Goal: Transaction & Acquisition: Purchase product/service

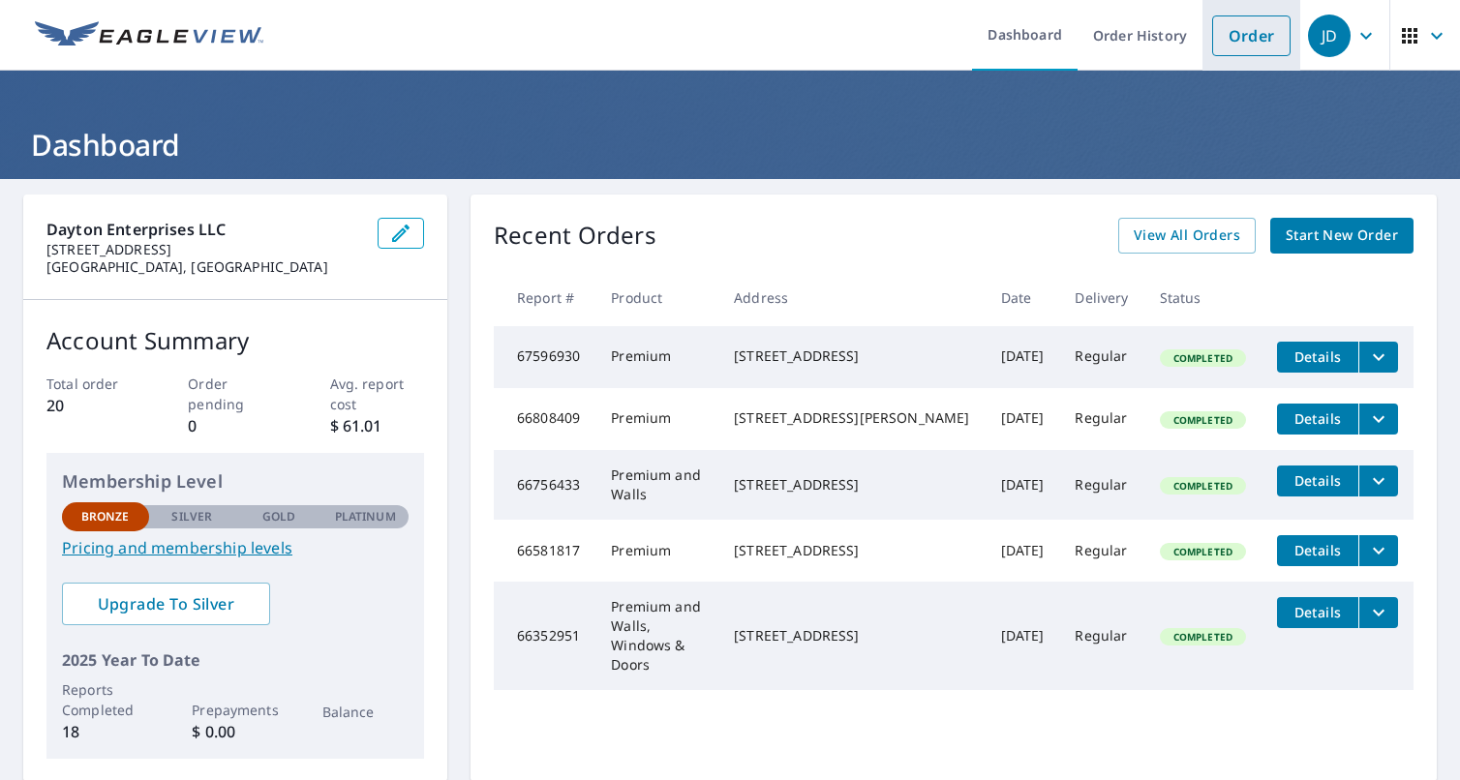
click at [1243, 37] on link "Order" at bounding box center [1251, 35] width 78 height 41
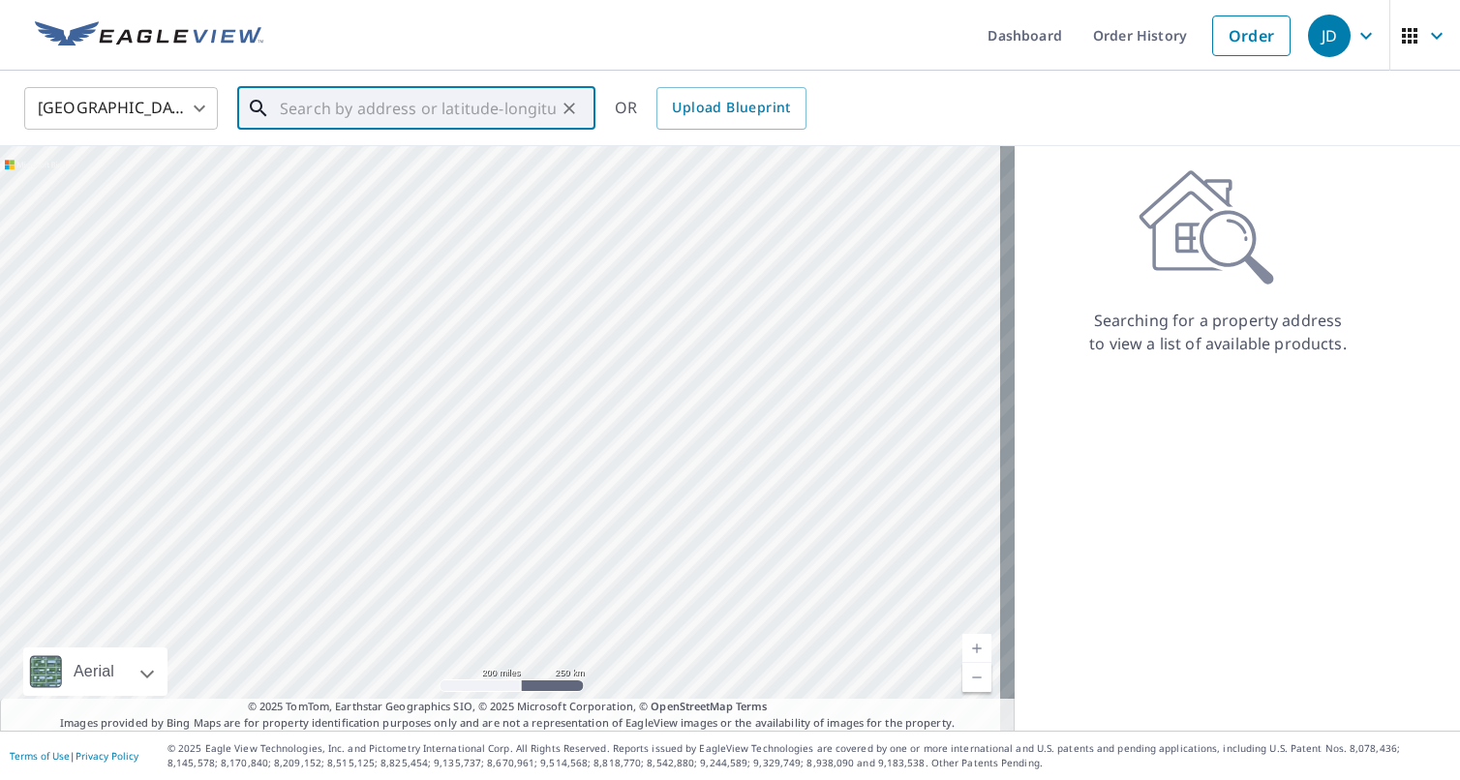
click at [321, 113] on input "text" at bounding box center [418, 108] width 276 height 54
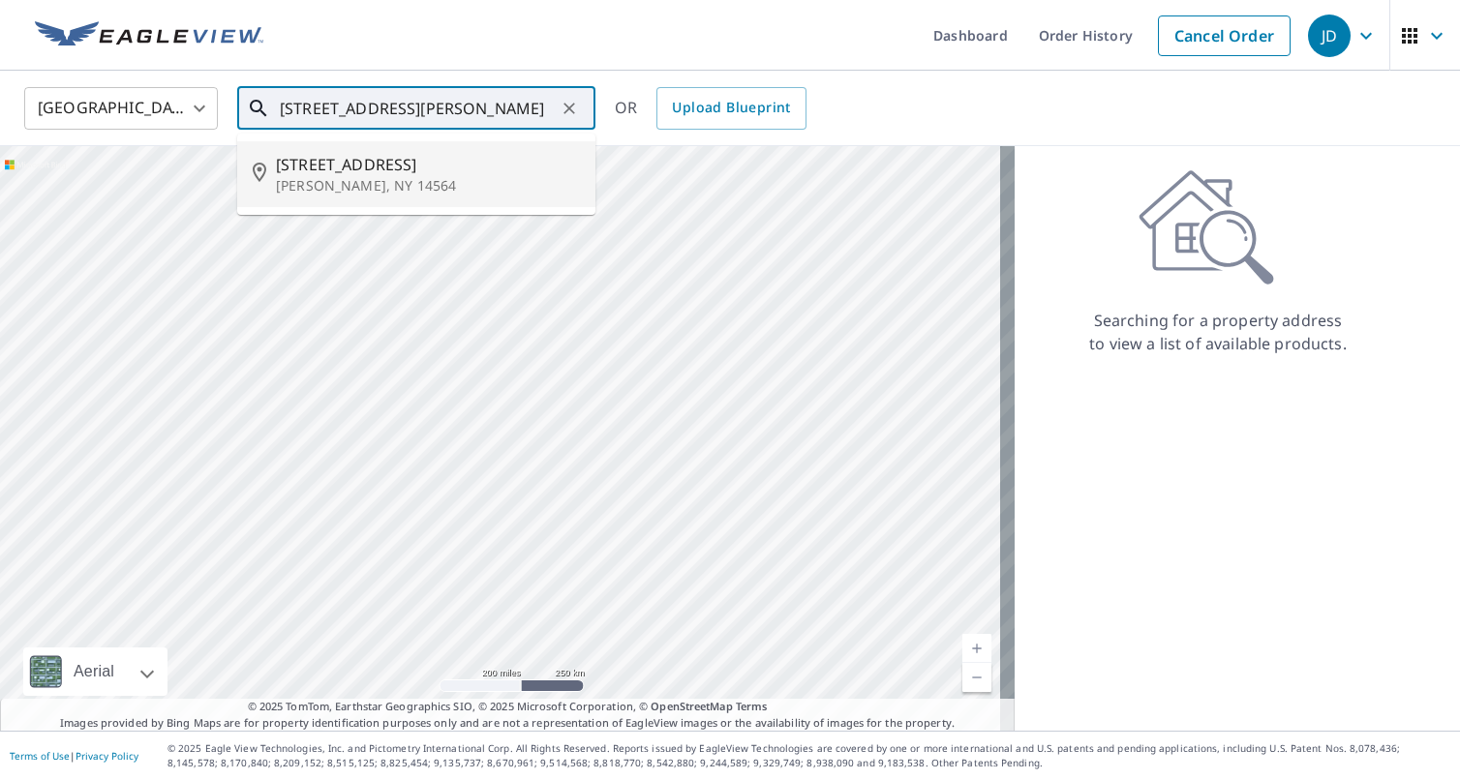
click at [330, 176] on p "[PERSON_NAME], NY 14564" at bounding box center [428, 185] width 304 height 19
type input "[STREET_ADDRESS][PERSON_NAME]"
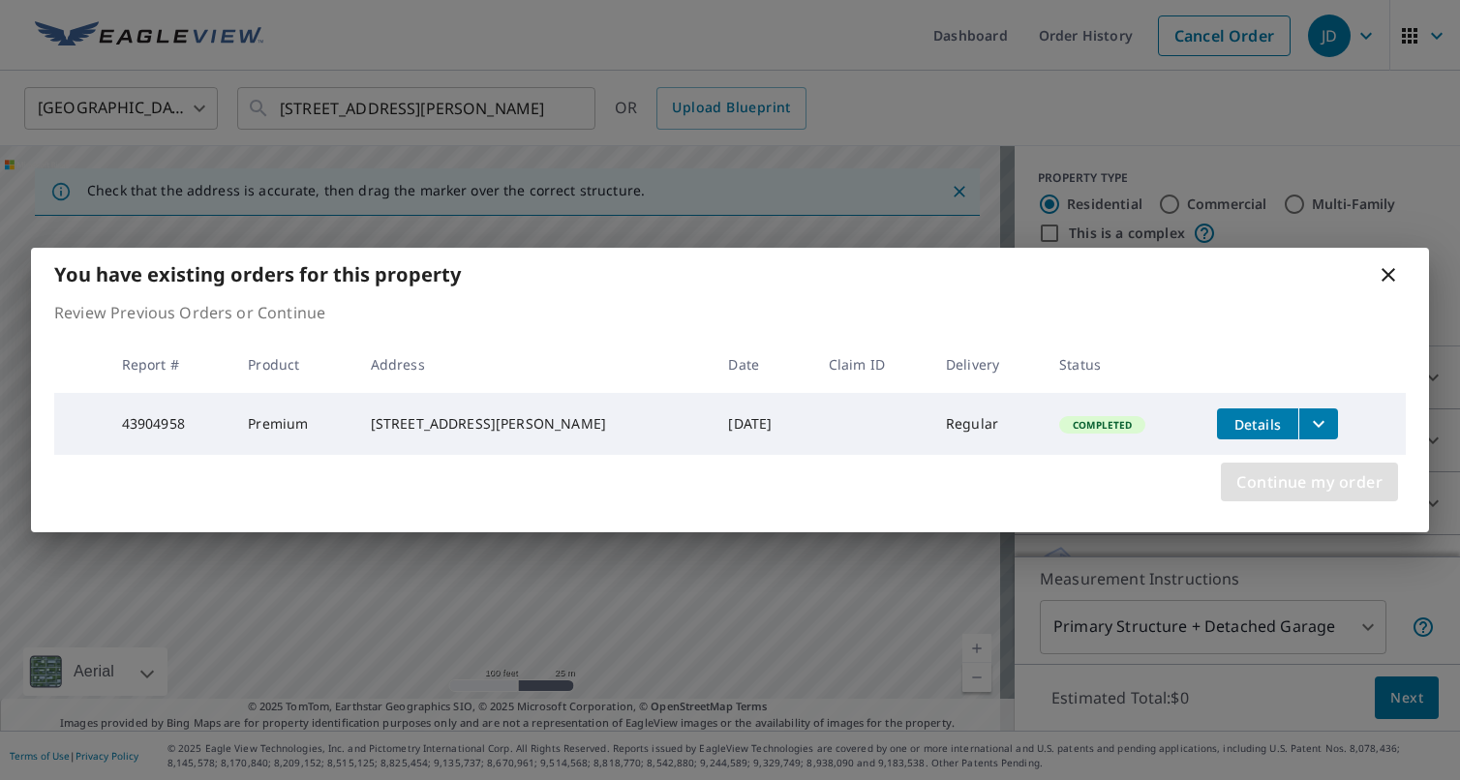
click at [1312, 492] on span "Continue my order" at bounding box center [1309, 482] width 146 height 27
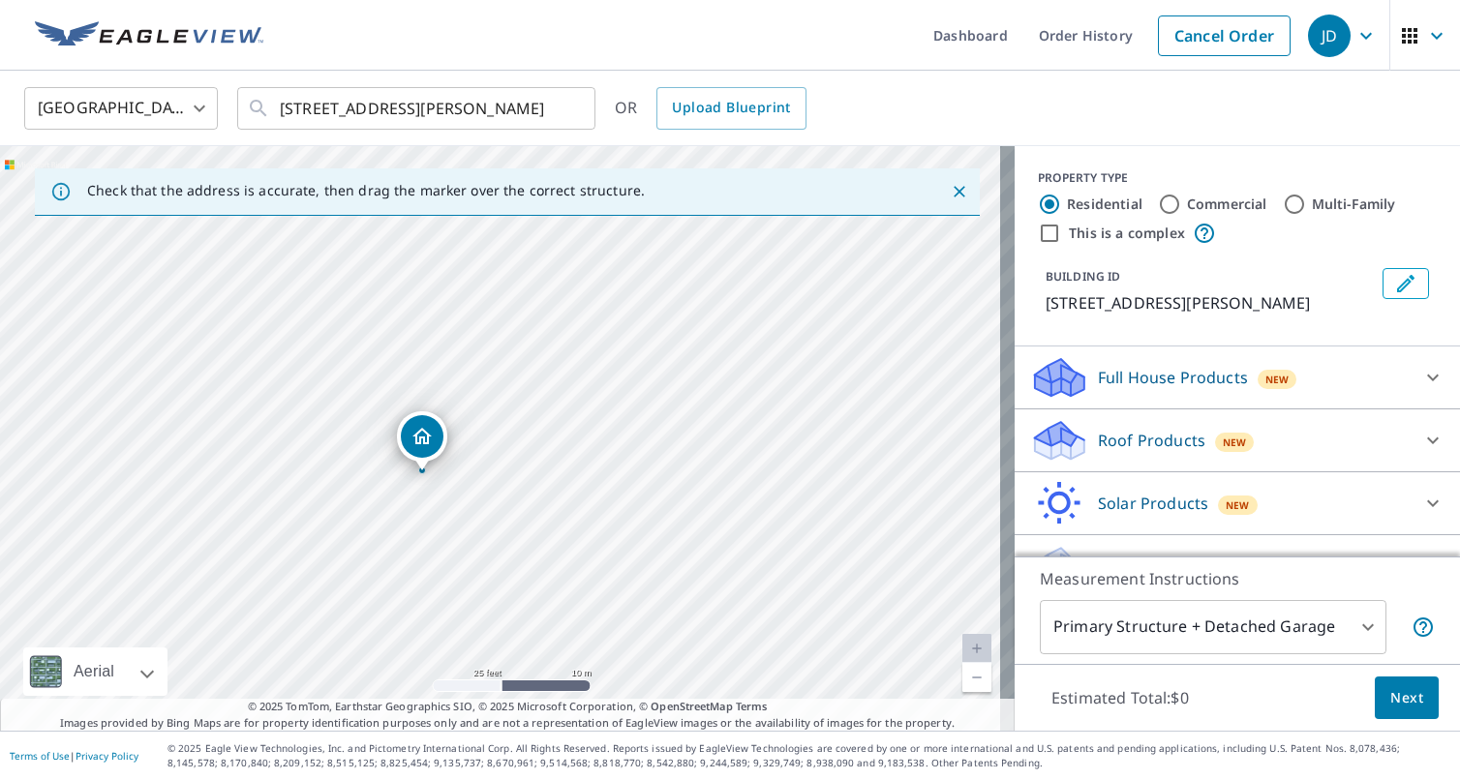
drag, startPoint x: 366, startPoint y: 352, endPoint x: 629, endPoint y: 414, distance: 270.5
click at [629, 414] on div "[STREET_ADDRESS][PERSON_NAME]" at bounding box center [507, 438] width 1015 height 585
click at [1427, 444] on icon at bounding box center [1433, 441] width 12 height 7
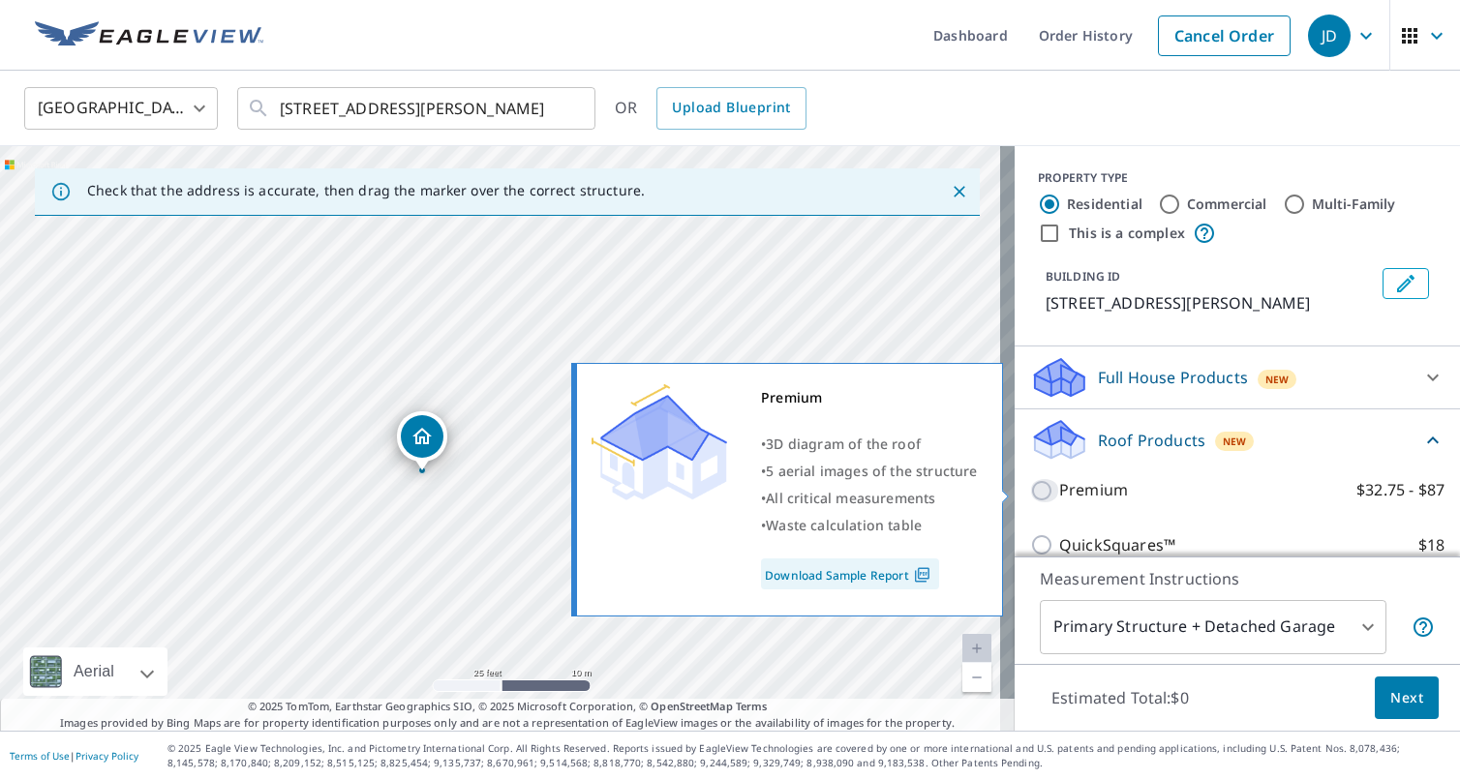
click at [1030, 491] on input "Premium $32.75 - $87" at bounding box center [1044, 490] width 29 height 23
checkbox input "true"
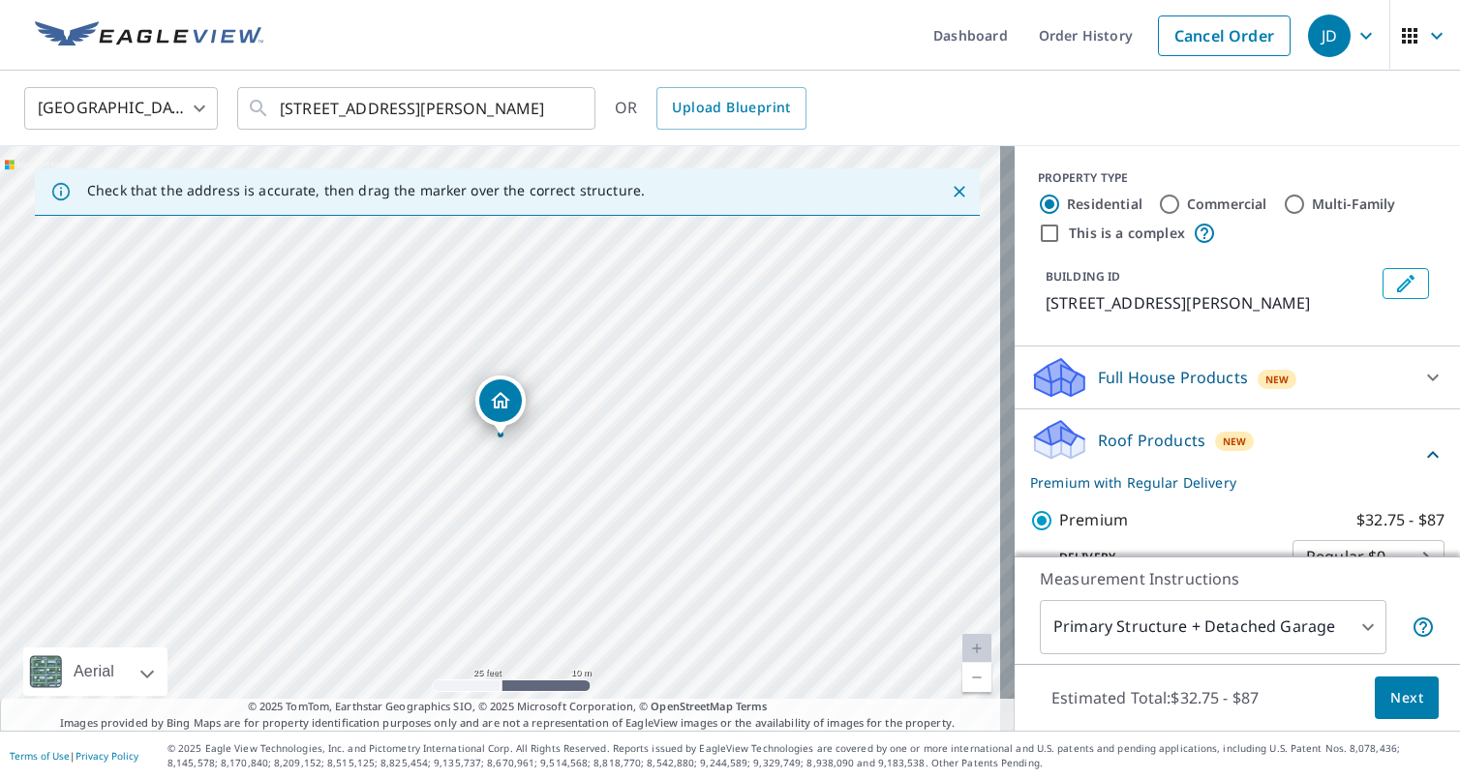
click at [1348, 624] on body "JD JD Dashboard Order History Cancel Order JD [GEOGRAPHIC_DATA] [GEOGRAPHIC_DAT…" at bounding box center [730, 390] width 1460 height 780
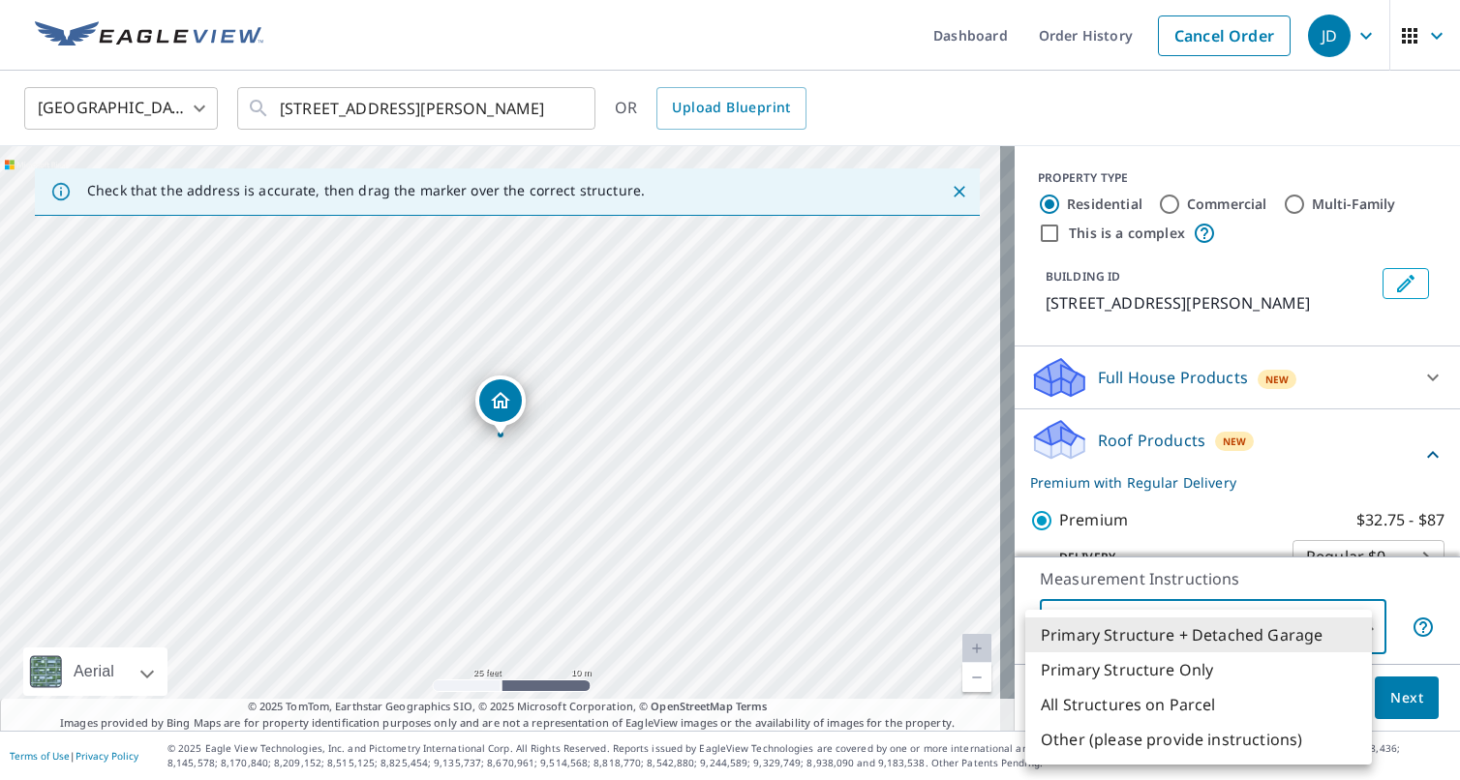
click at [1182, 672] on li "Primary Structure Only" at bounding box center [1198, 670] width 347 height 35
type input "2"
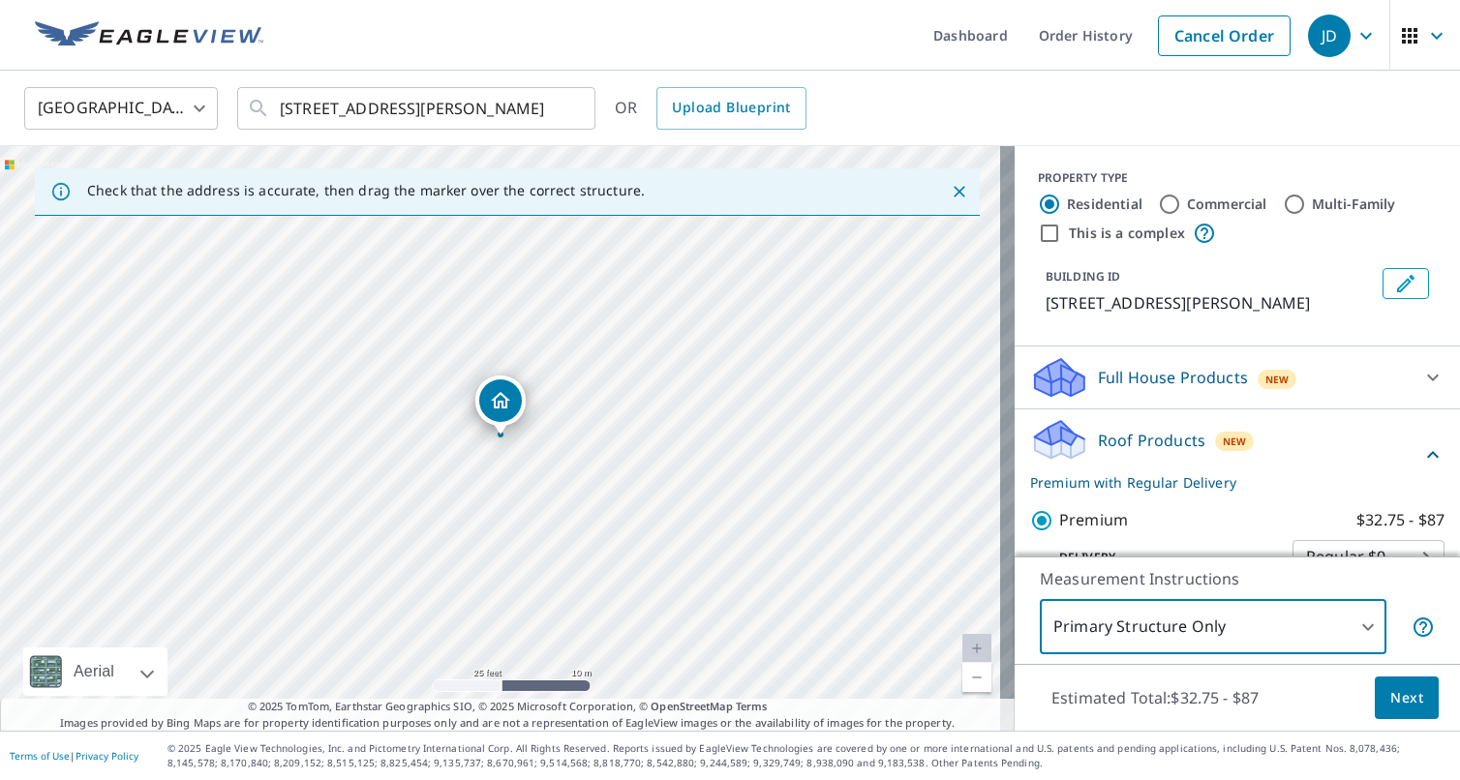
click at [1400, 699] on span "Next" at bounding box center [1406, 698] width 33 height 24
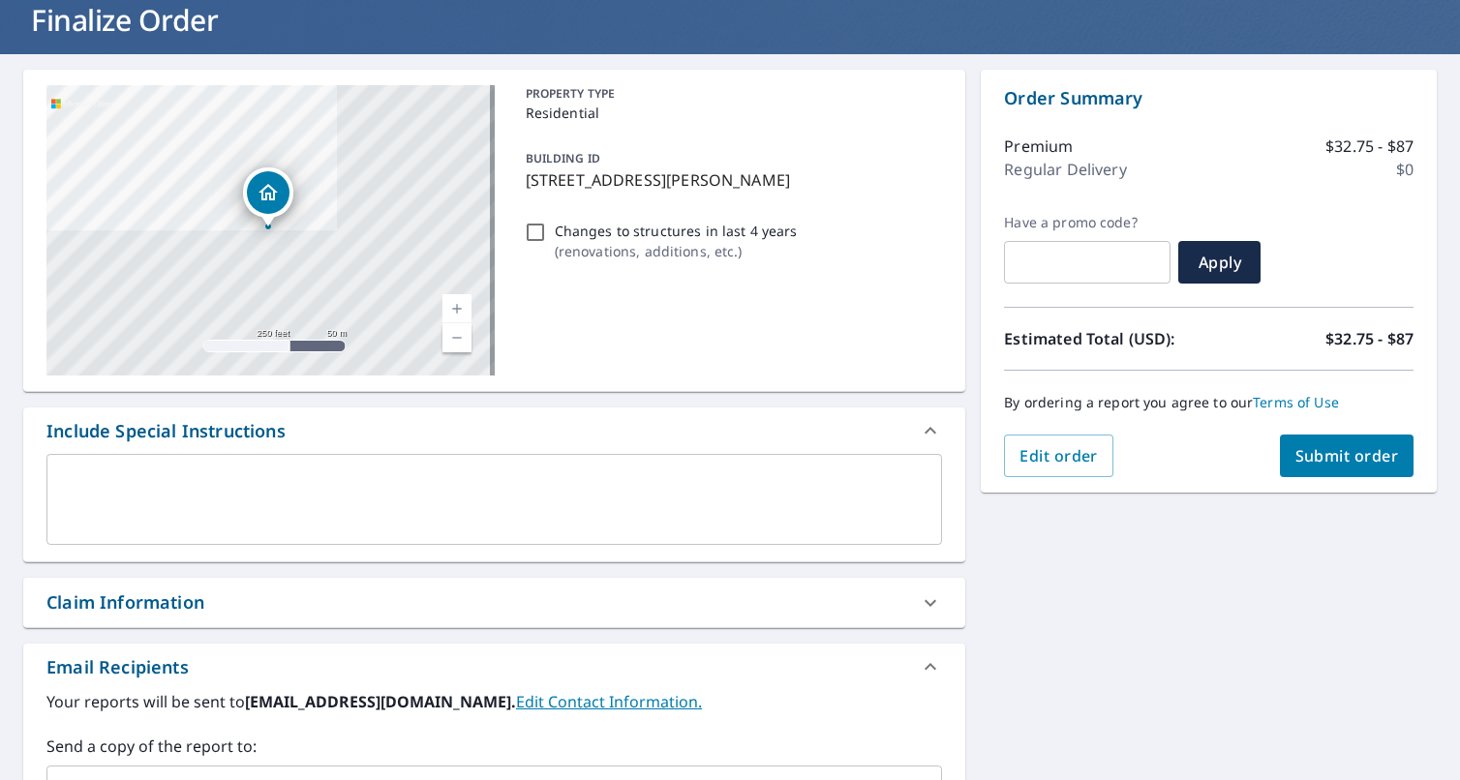
scroll to position [194, 0]
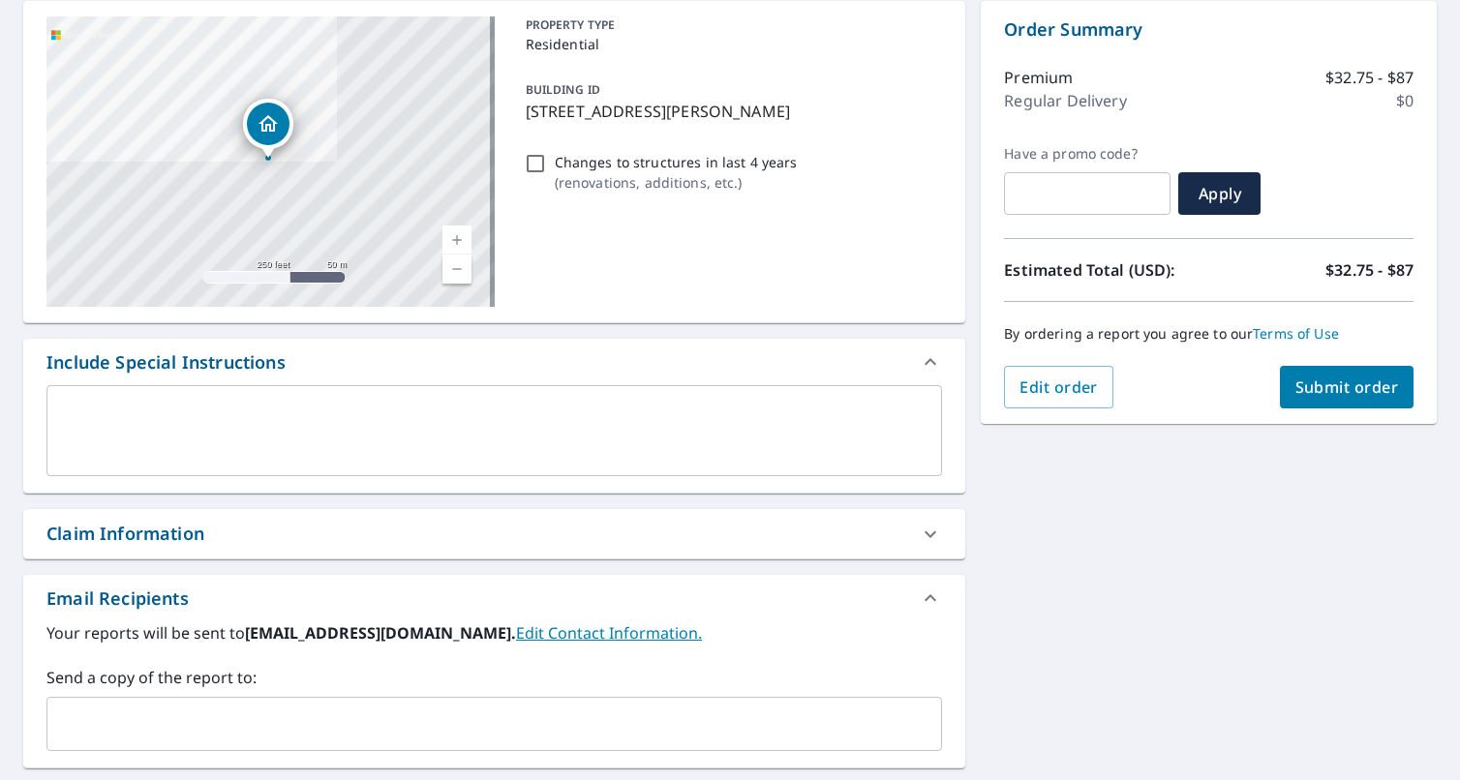
click at [1327, 388] on span "Submit order" at bounding box center [1347, 387] width 104 height 21
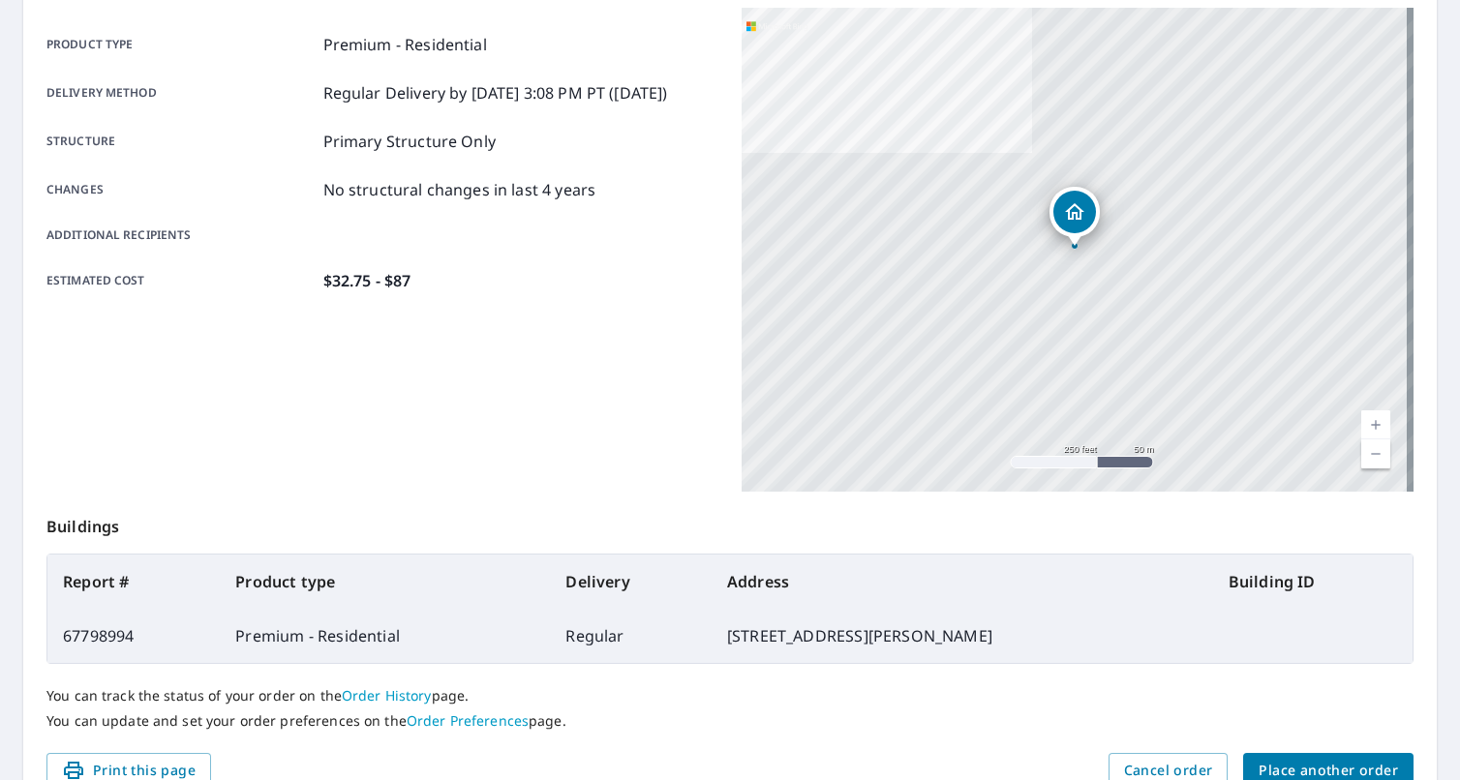
scroll to position [359, 0]
